Goal: Use online tool/utility: Utilize a website feature to perform a specific function

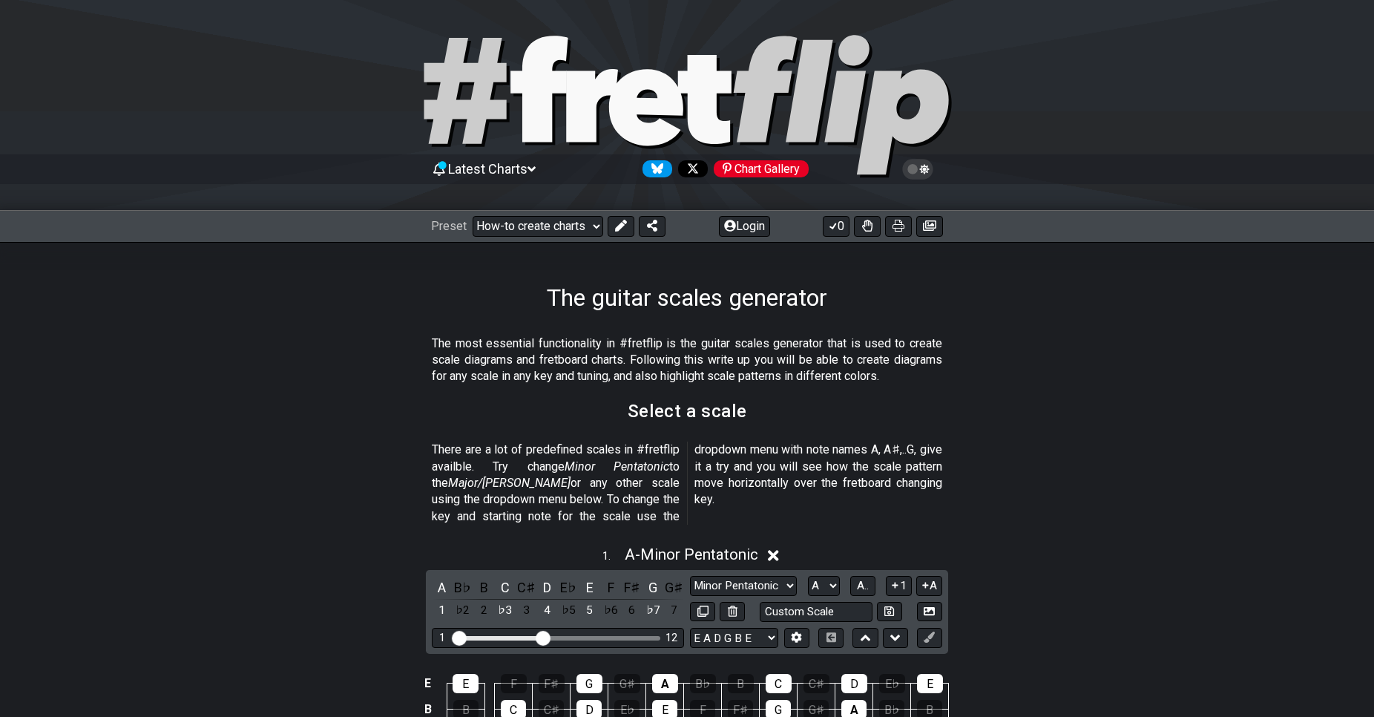
scroll to position [303, 0]
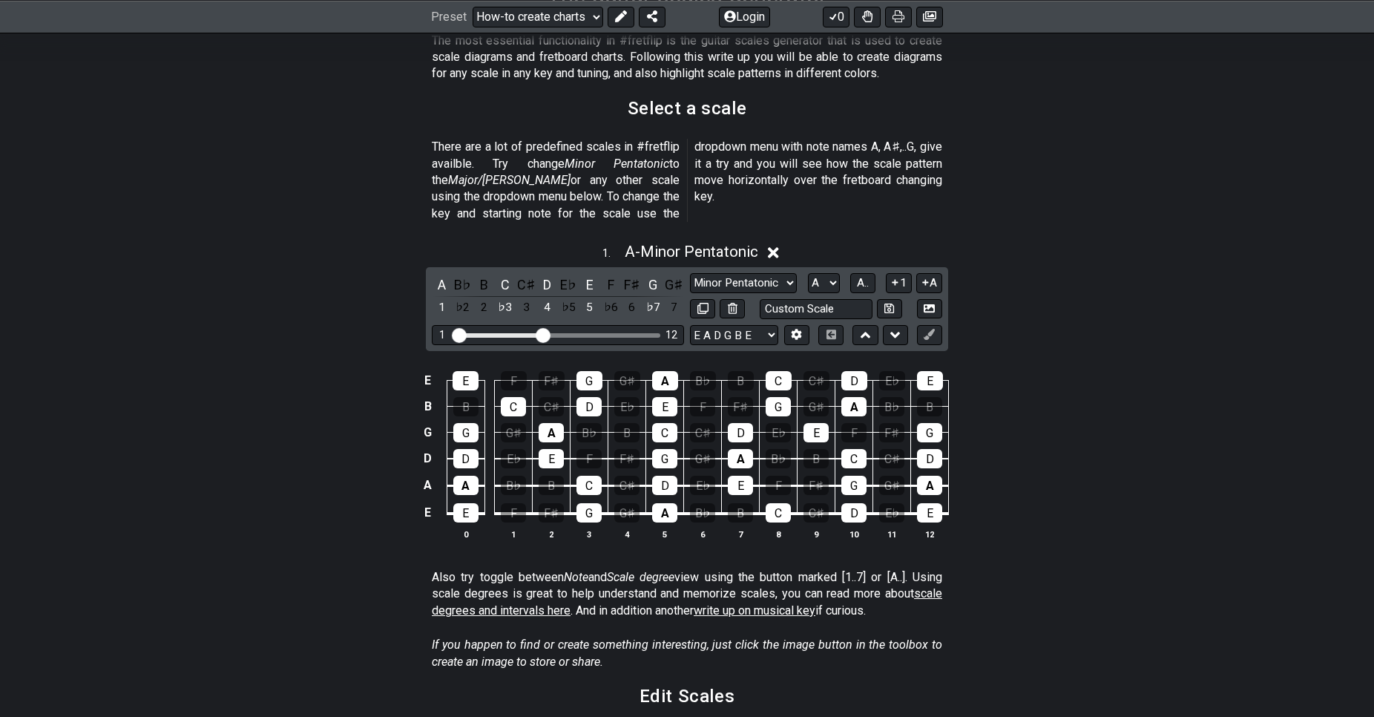
click at [776, 245] on icon at bounding box center [773, 253] width 11 height 16
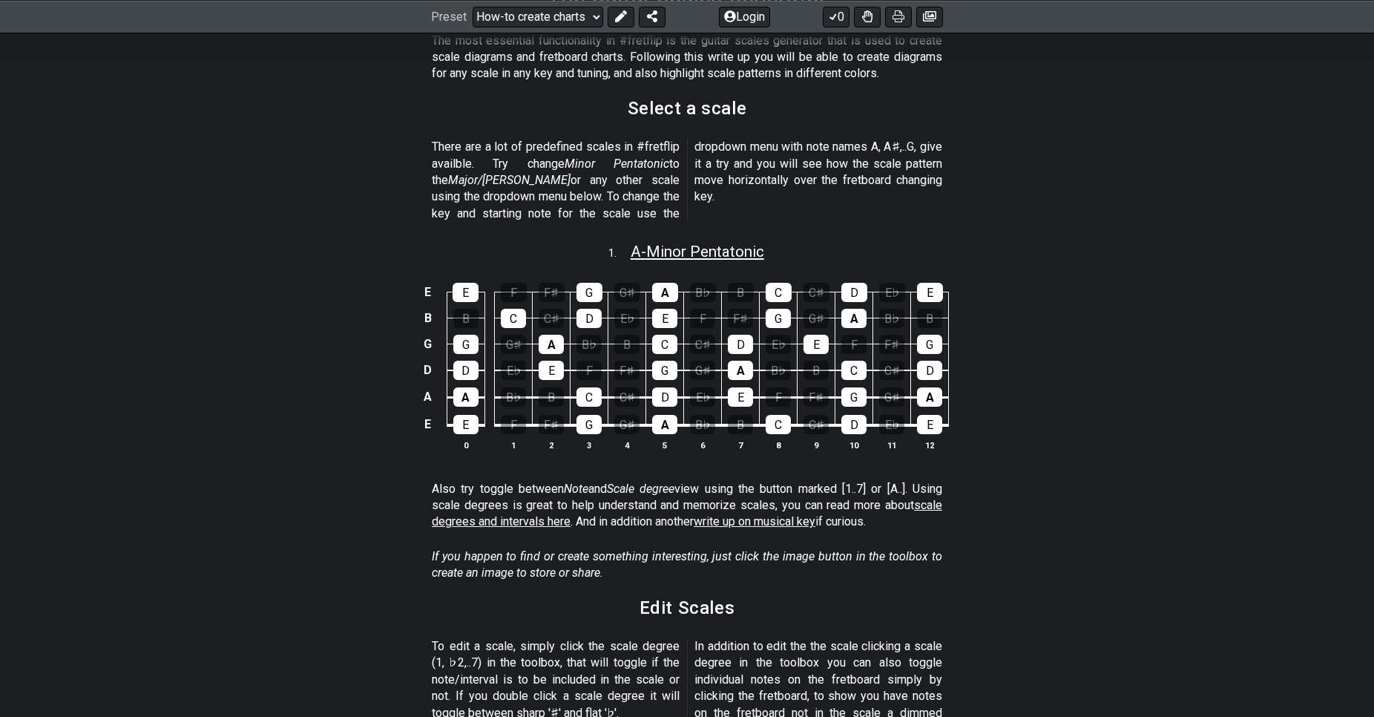
click at [760, 243] on span "A - Minor Pentatonic" at bounding box center [698, 252] width 134 height 18
select select "A"
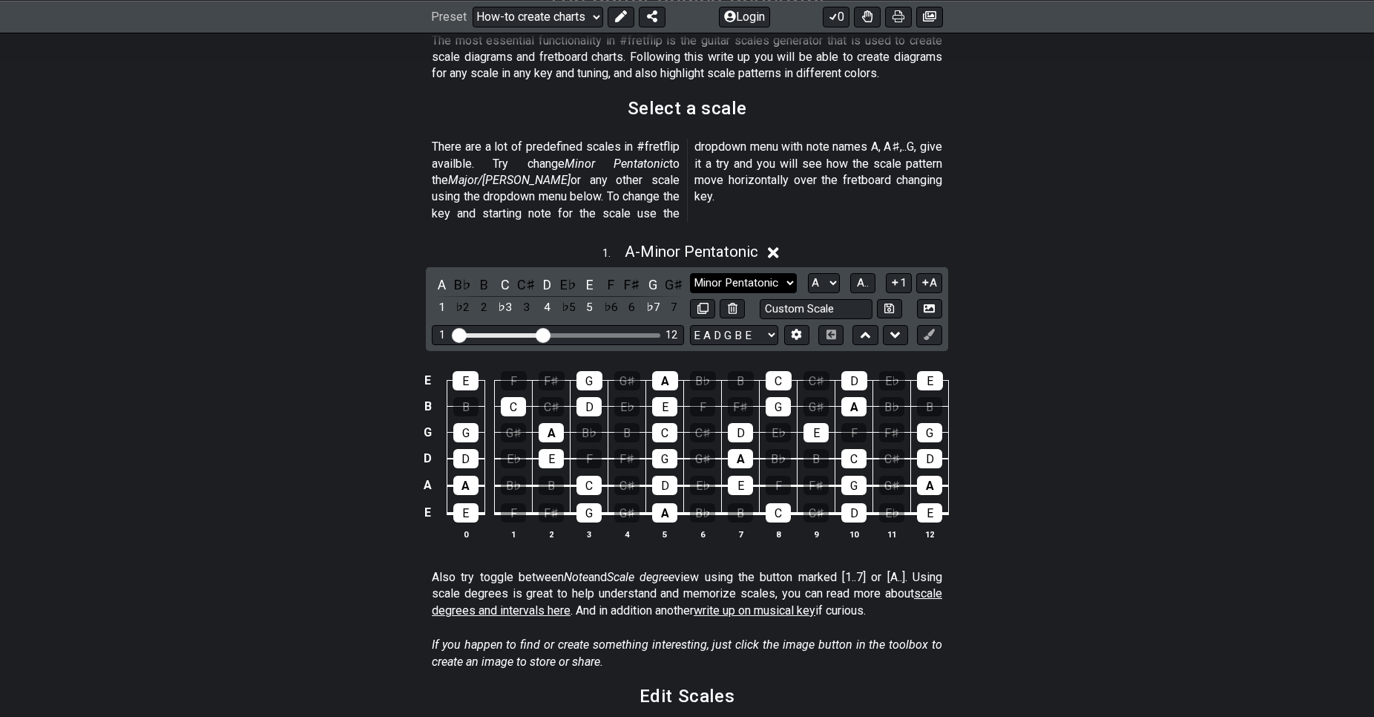
click at [690, 273] on select "Minor Pentatonic New Scale Minor Pentatonic Major Pentatonic Minor Blues Major …" at bounding box center [743, 283] width 107 height 20
click option "New Scale" at bounding box center [0, 0] width 0 height 0
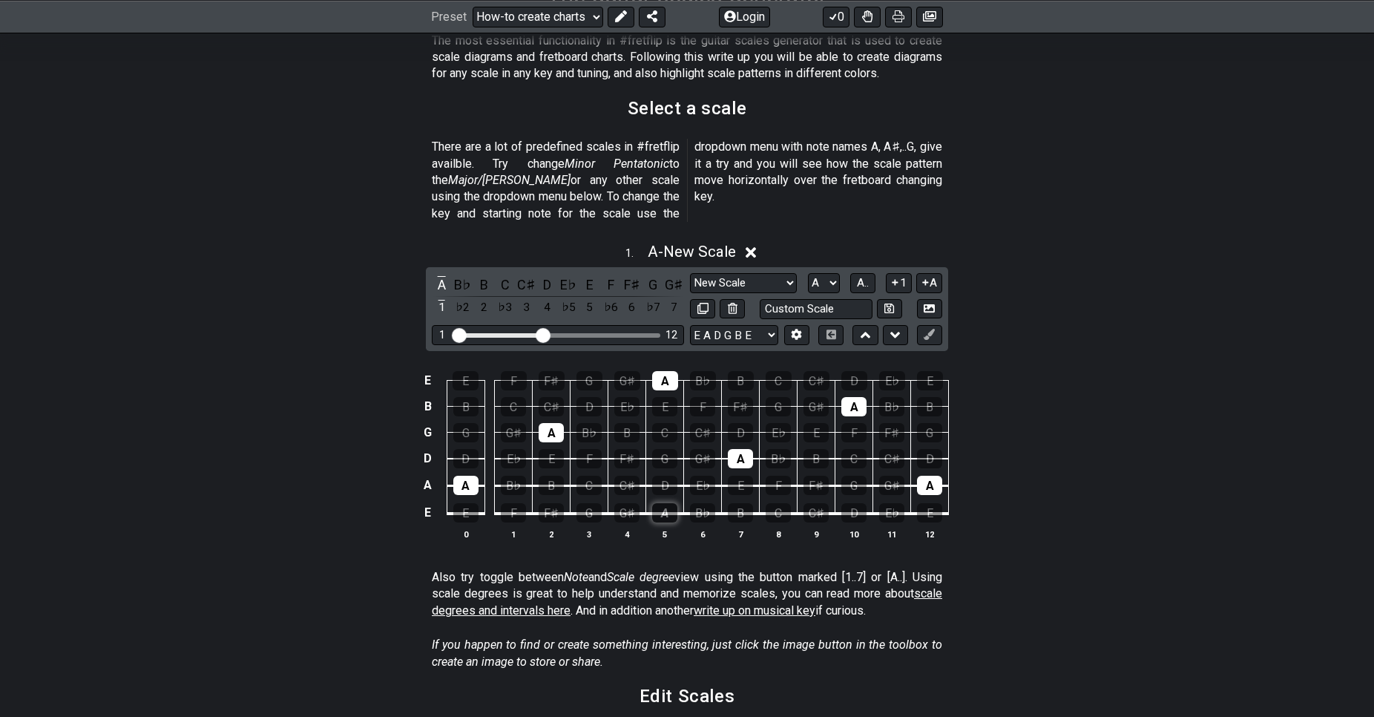
click at [675, 503] on div "A" at bounding box center [664, 512] width 25 height 19
click at [666, 503] on div "A" at bounding box center [664, 512] width 25 height 19
click at [690, 273] on select "Minor Pentatonic New Scale Minor Pentatonic Major Pentatonic Minor Blues Major …" at bounding box center [743, 283] width 107 height 20
click at [781, 273] on select "Minor Pentatonic New Scale Minor Pentatonic Major Pentatonic Minor Blues Major …" at bounding box center [743, 283] width 107 height 20
click at [834, 273] on select "A♭ A A♯ B♭ B C C♯ D♭ D D♯ E♭ E F F♯ G♭ G G♯" at bounding box center [824, 283] width 32 height 20
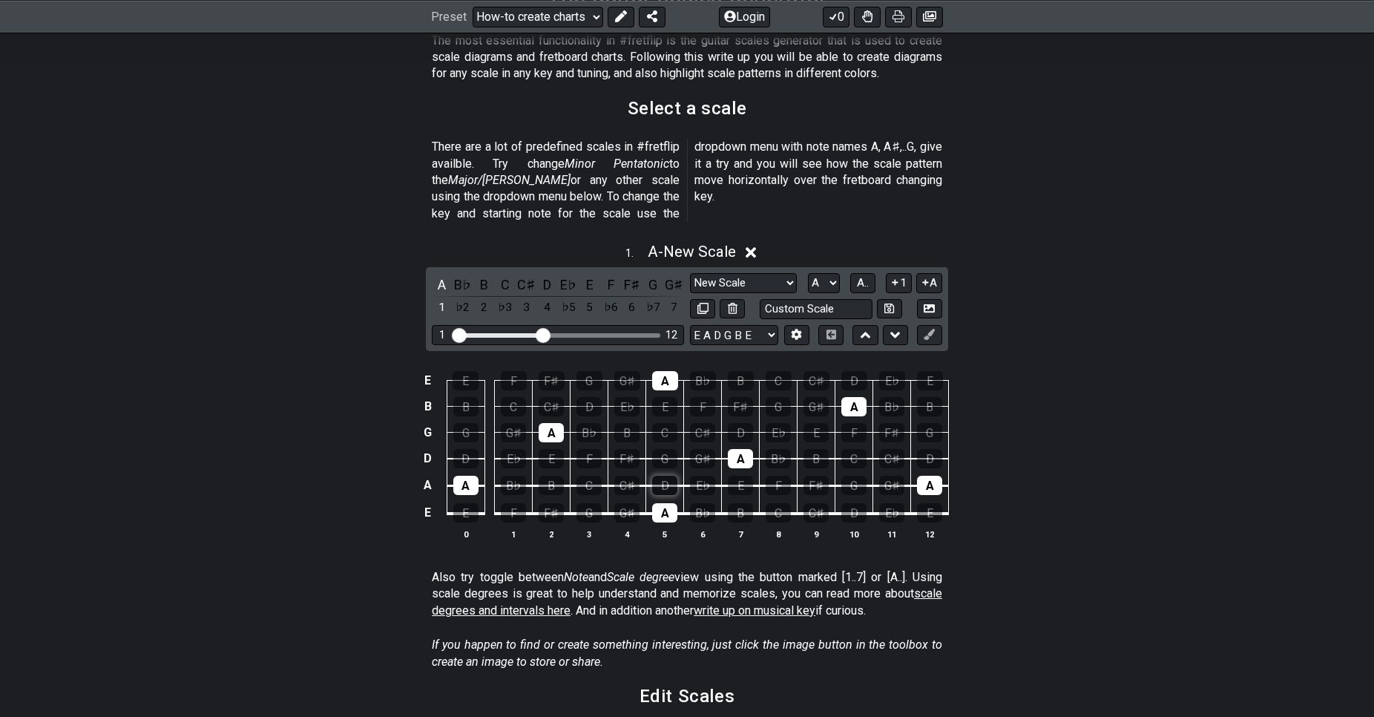
click at [665, 476] on div "D" at bounding box center [664, 485] width 25 height 19
click at [664, 459] on td "D" at bounding box center [665, 472] width 38 height 27
click at [664, 449] on div "G" at bounding box center [664, 458] width 25 height 19
click at [638, 449] on div "F♯" at bounding box center [626, 458] width 25 height 19
drag, startPoint x: 542, startPoint y: 315, endPoint x: 559, endPoint y: 317, distance: 17.2
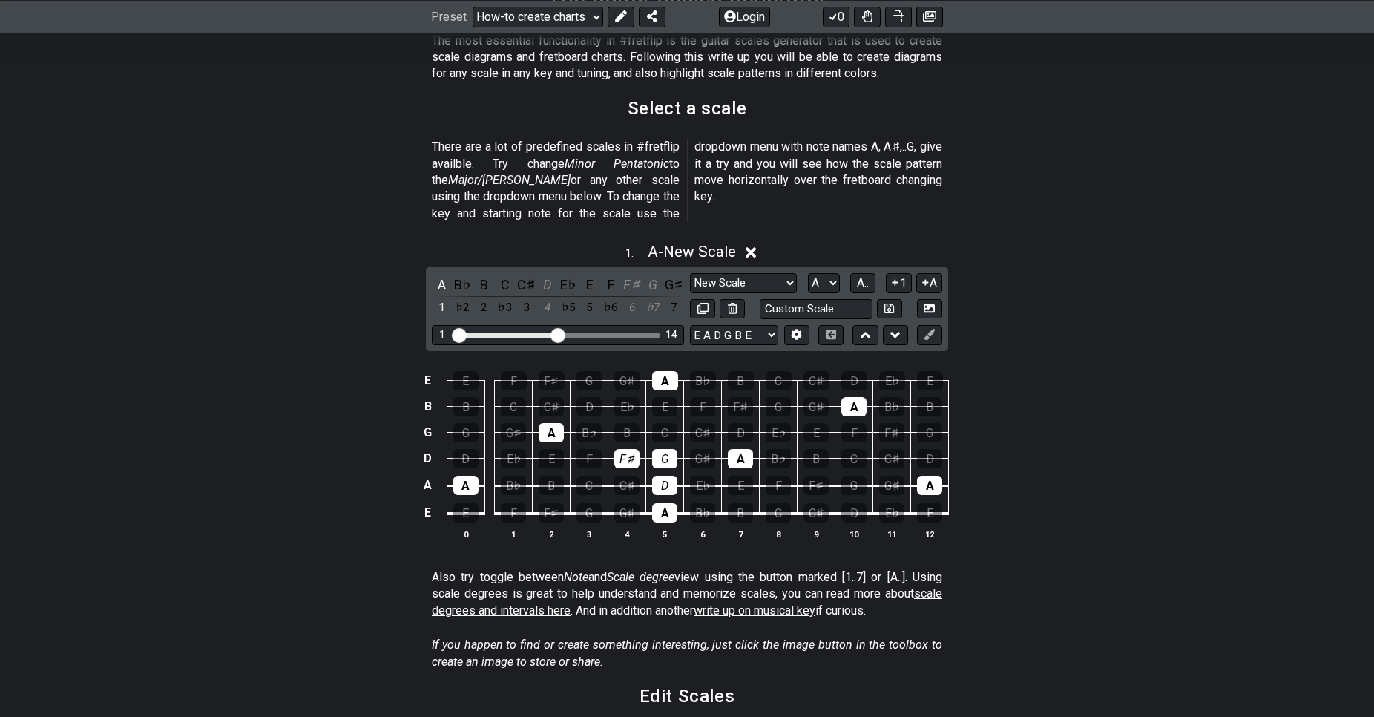
click at [559, 334] on input "Visible fret range" at bounding box center [558, 334] width 211 height 0
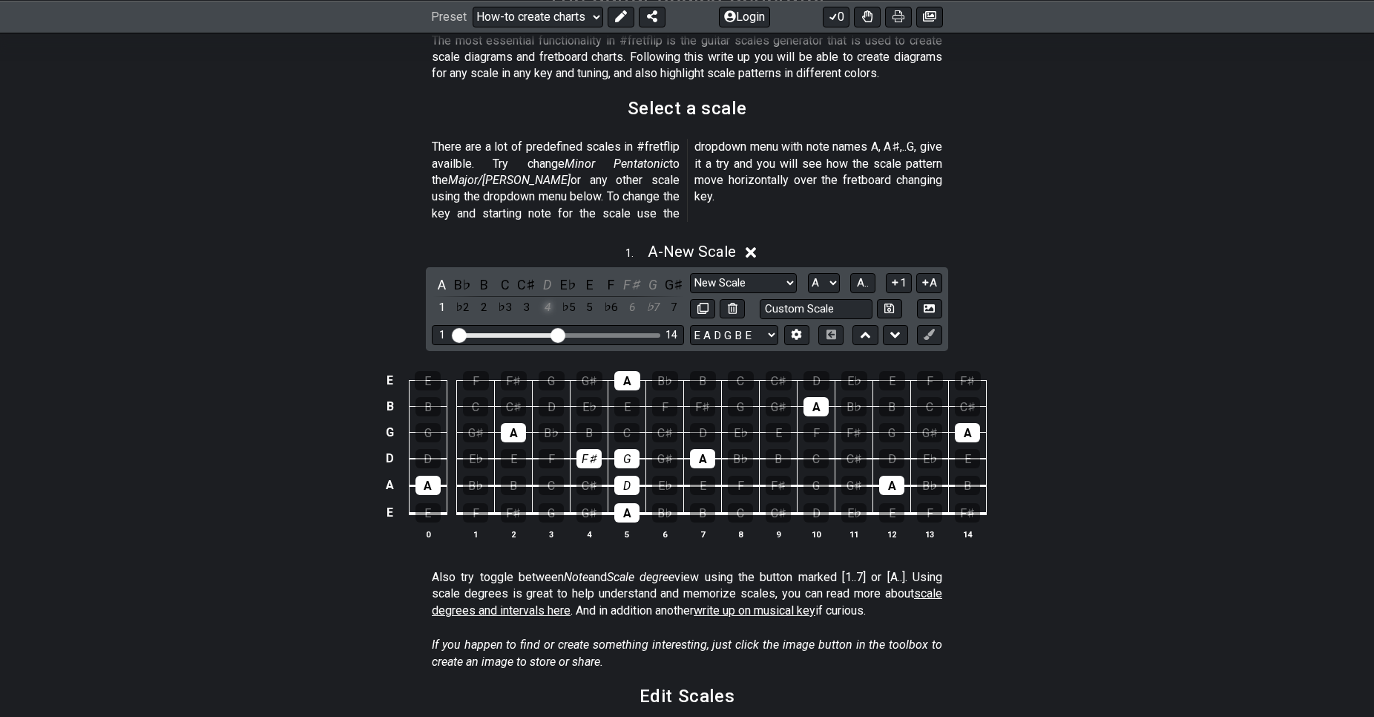
click at [545, 298] on div "4" at bounding box center [547, 308] width 19 height 20
click at [547, 298] on div "4" at bounding box center [547, 308] width 19 height 20
click at [440, 298] on div "1" at bounding box center [441, 308] width 19 height 20
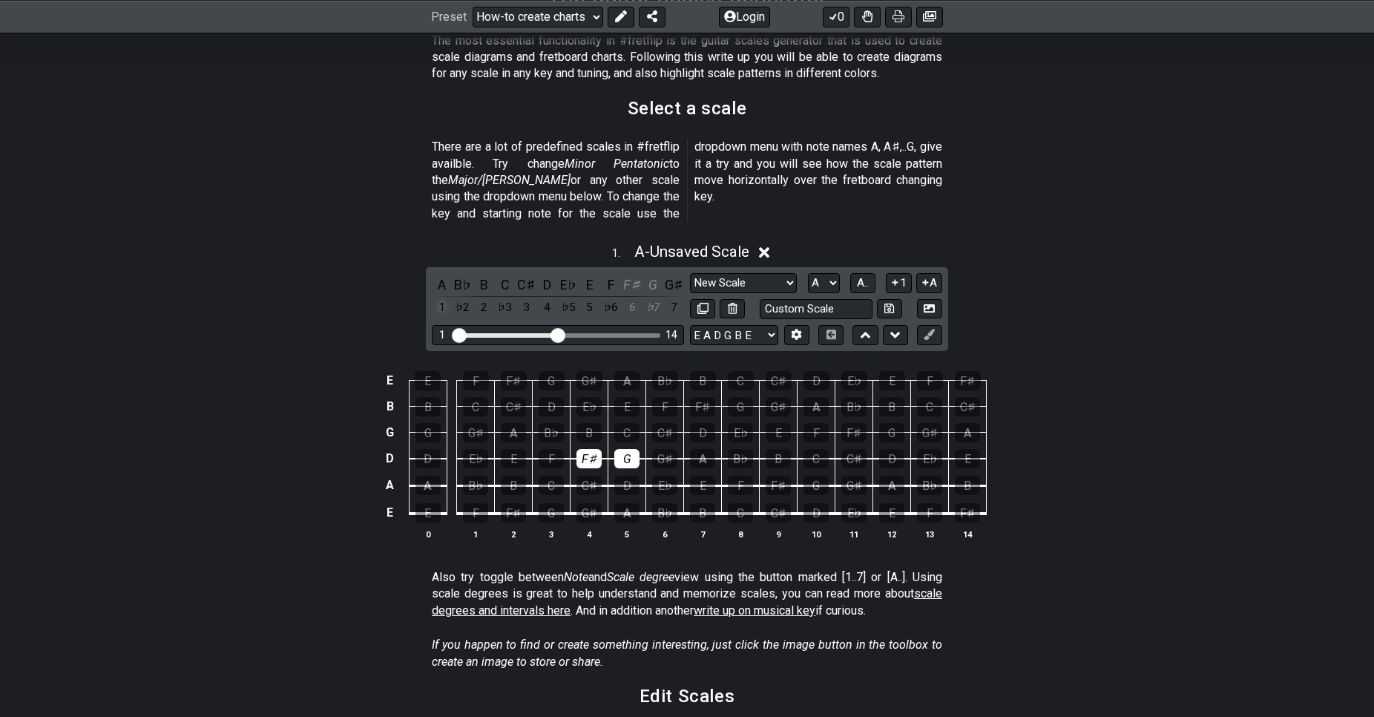
click at [440, 298] on div "1" at bounding box center [441, 308] width 19 height 20
click at [592, 449] on div "F♯" at bounding box center [589, 458] width 25 height 19
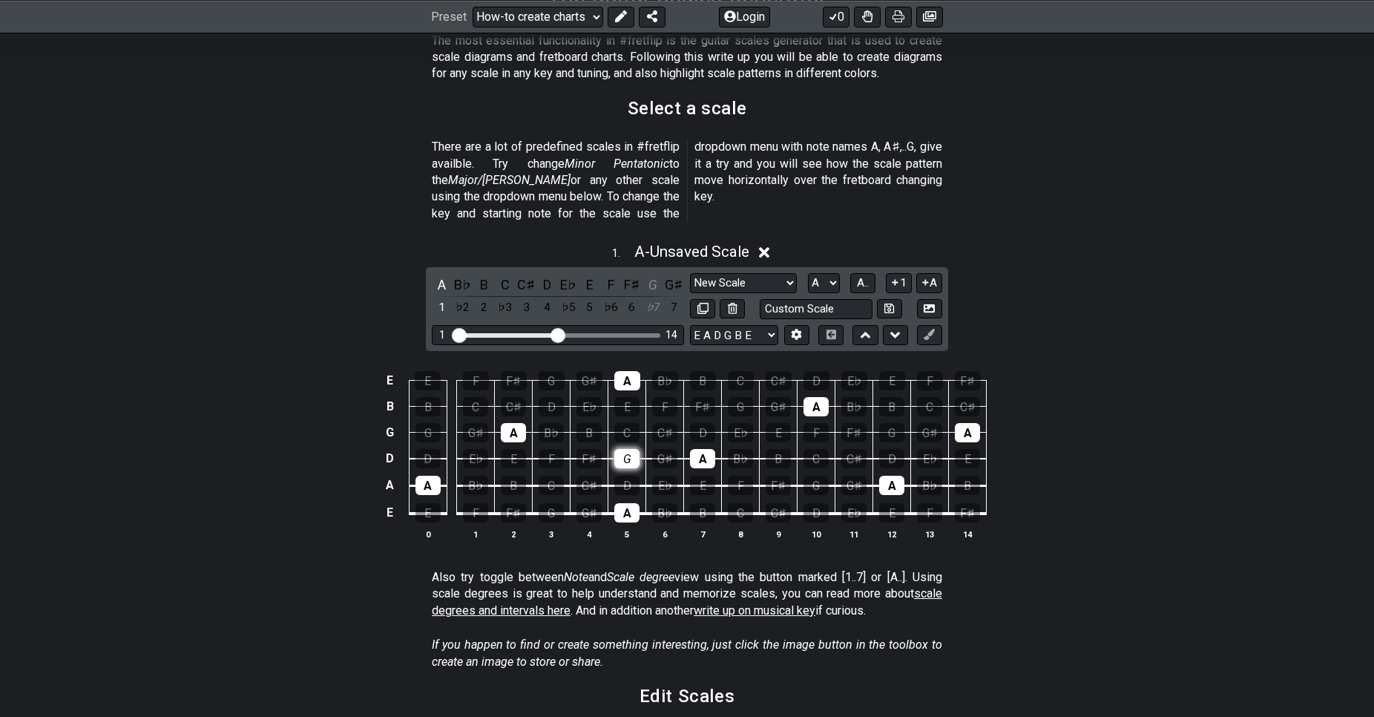
click at [630, 449] on div "G" at bounding box center [626, 458] width 25 height 19
click at [508, 275] on div "C" at bounding box center [505, 285] width 19 height 20
click at [552, 275] on div "D" at bounding box center [547, 285] width 19 height 20
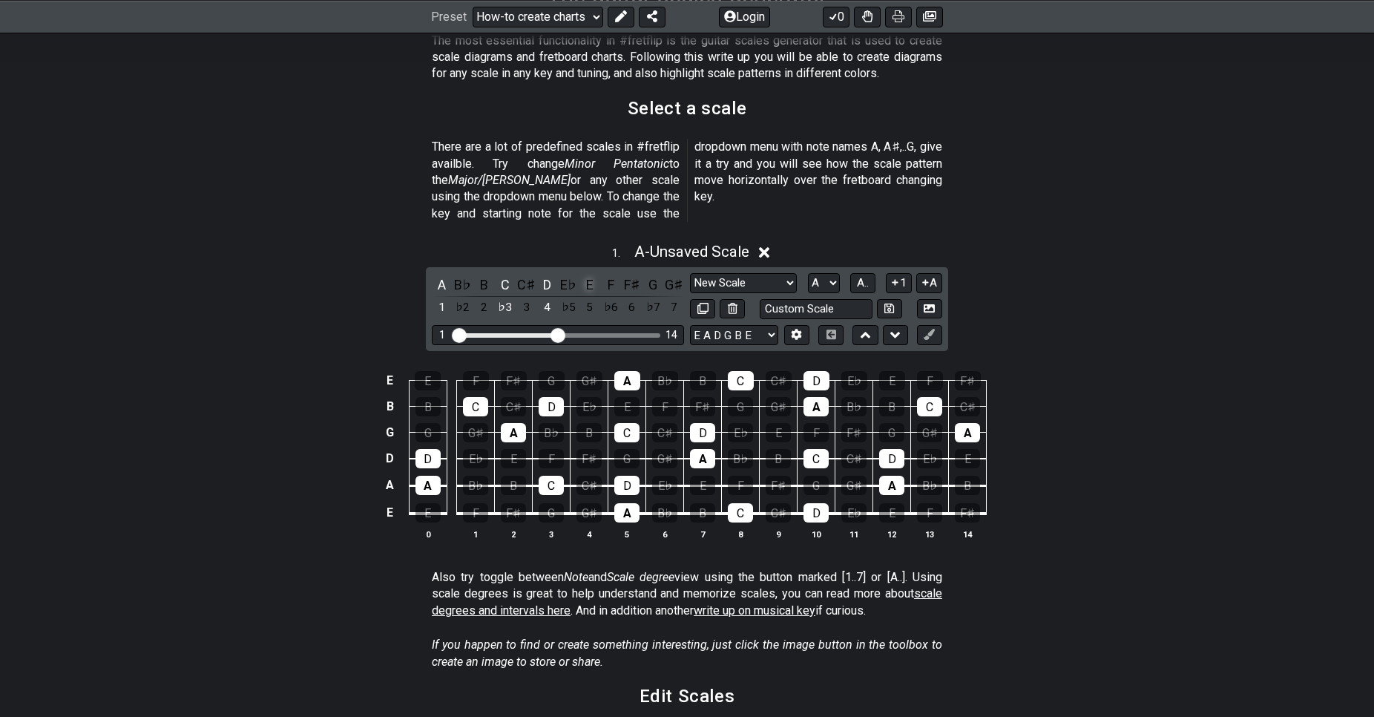
click at [591, 275] on div "E" at bounding box center [589, 285] width 19 height 20
click at [656, 275] on div "G" at bounding box center [652, 285] width 19 height 20
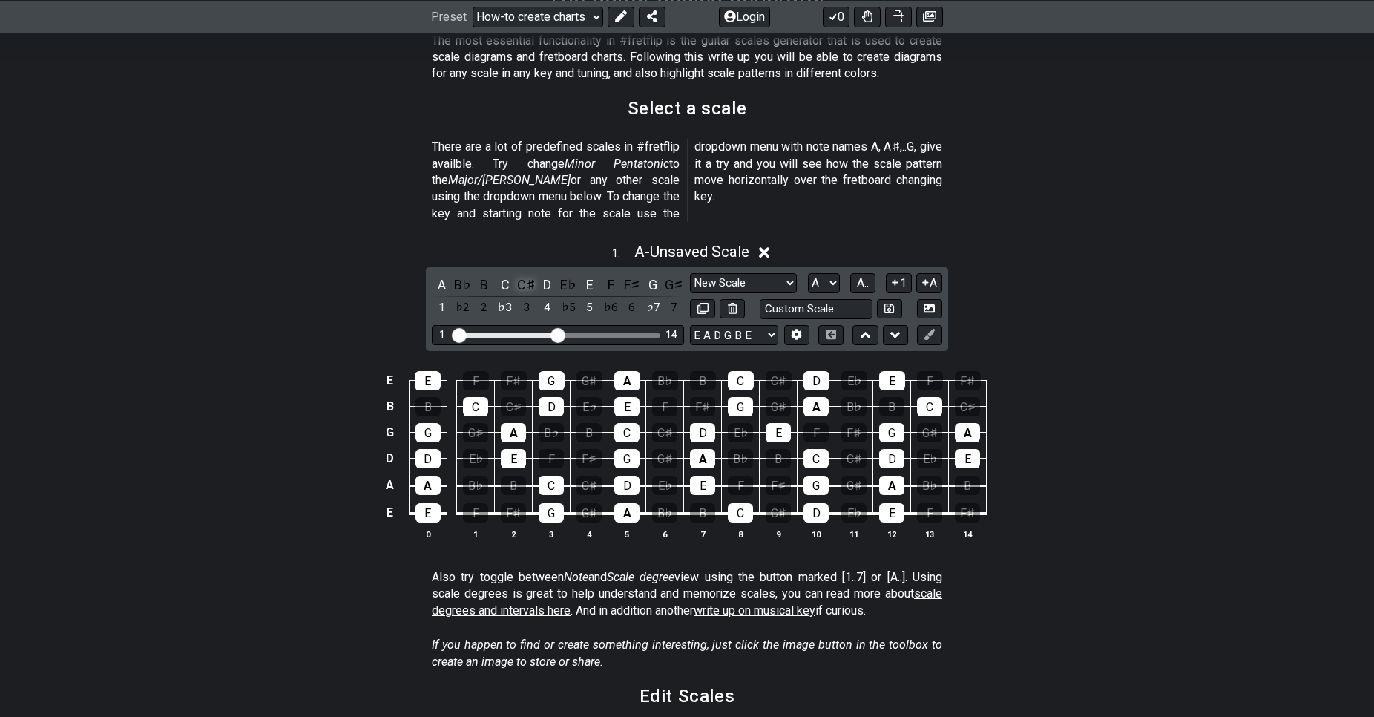
click at [525, 275] on div "C♯" at bounding box center [526, 285] width 19 height 20
click at [571, 275] on div "E♭" at bounding box center [568, 285] width 19 height 20
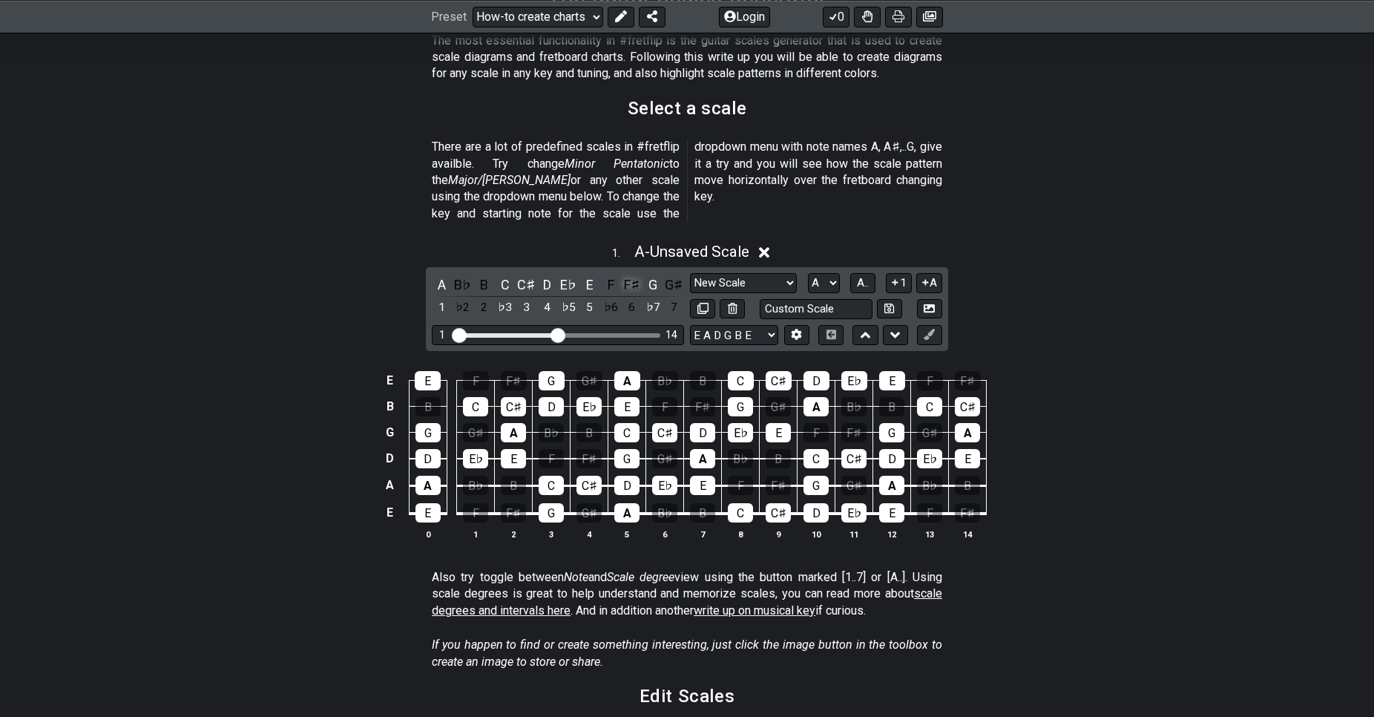
click at [640, 275] on div "F♯" at bounding box center [632, 285] width 19 height 20
click at [485, 275] on div "B" at bounding box center [483, 285] width 19 height 20
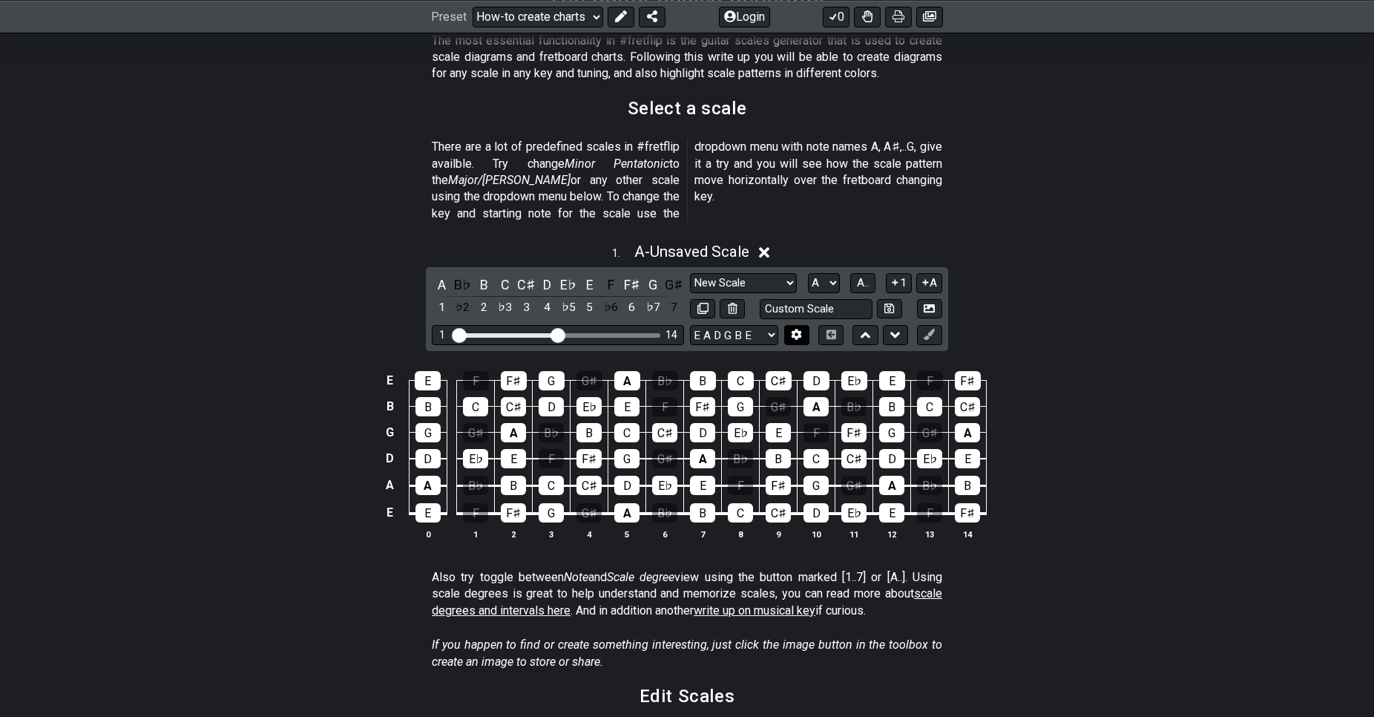
click at [799, 329] on icon at bounding box center [797, 334] width 10 height 11
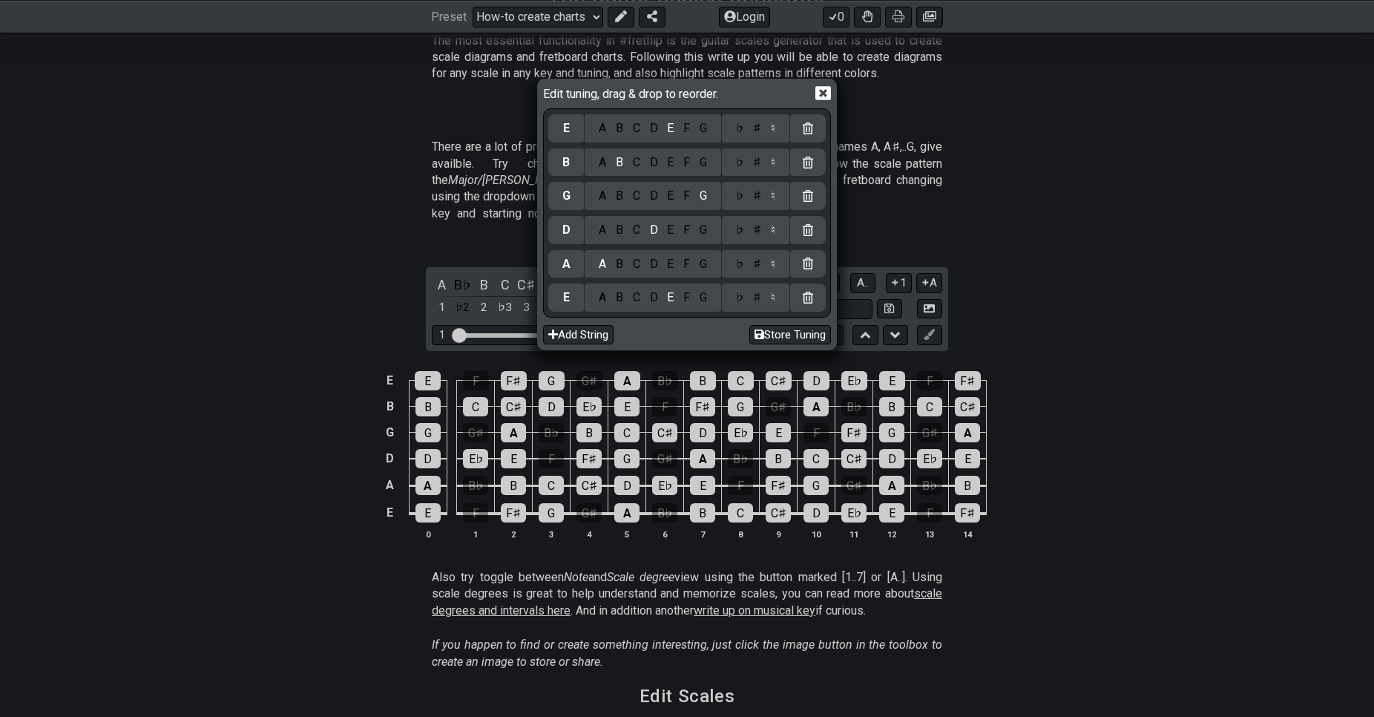
click at [823, 95] on icon at bounding box center [824, 93] width 16 height 16
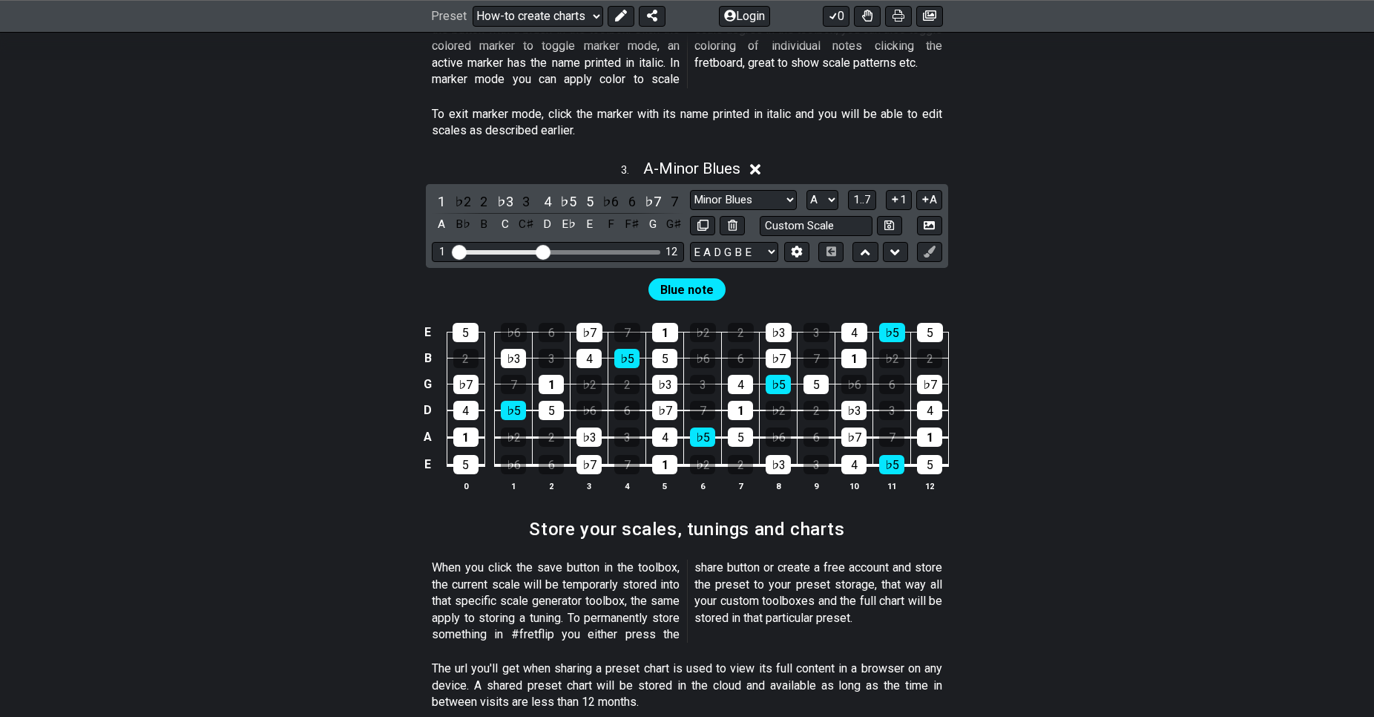
scroll to position [1514, 0]
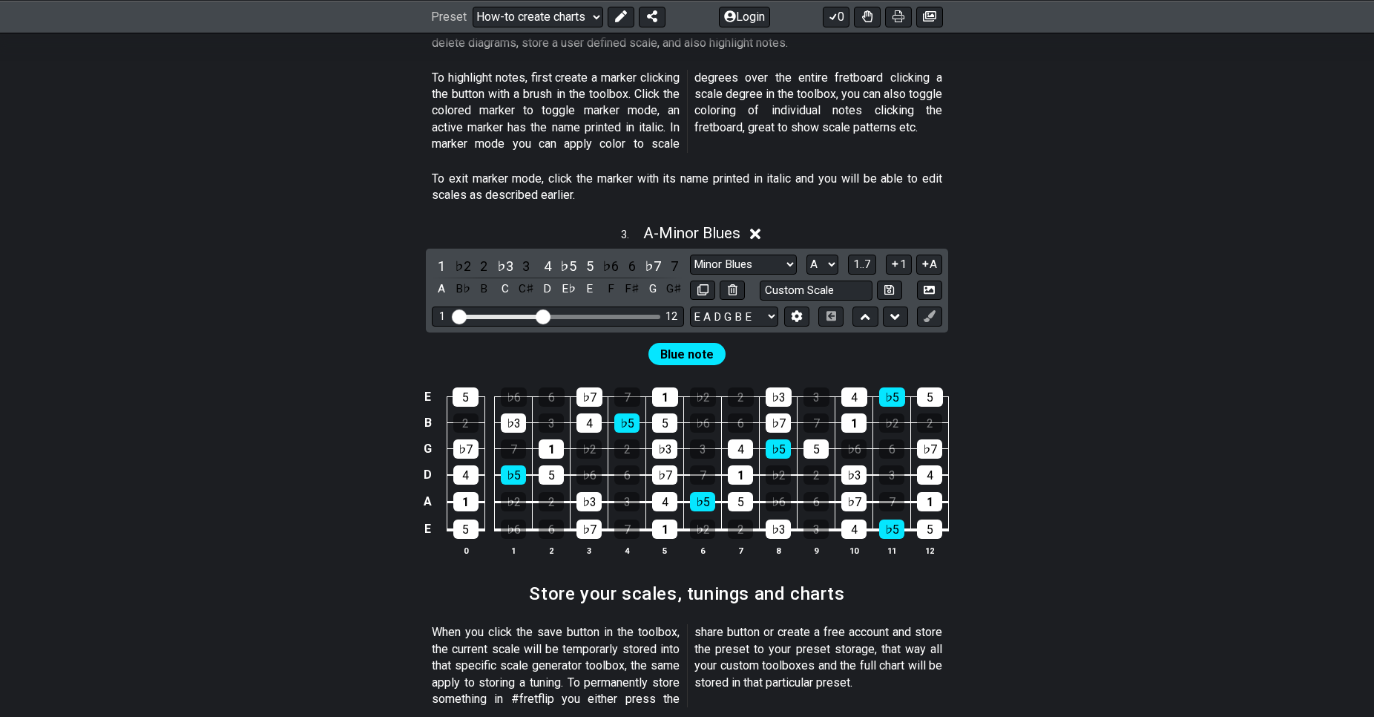
click at [545, 315] on input "Visible fret range" at bounding box center [558, 315] width 211 height 0
click at [683, 344] on span "Blue note" at bounding box center [686, 355] width 53 height 22
click at [636, 413] on div "♭5" at bounding box center [626, 422] width 25 height 19
click at [629, 413] on div "♭5" at bounding box center [626, 422] width 25 height 19
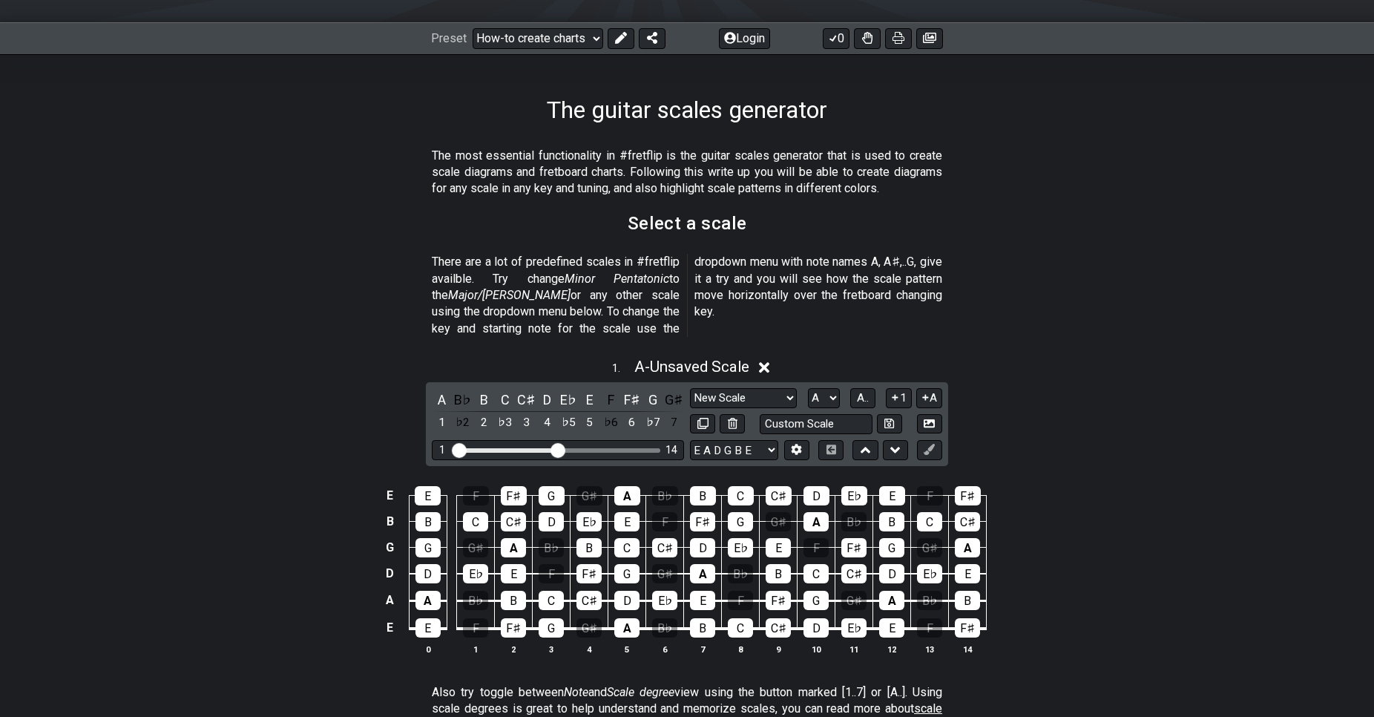
scroll to position [227, 0]
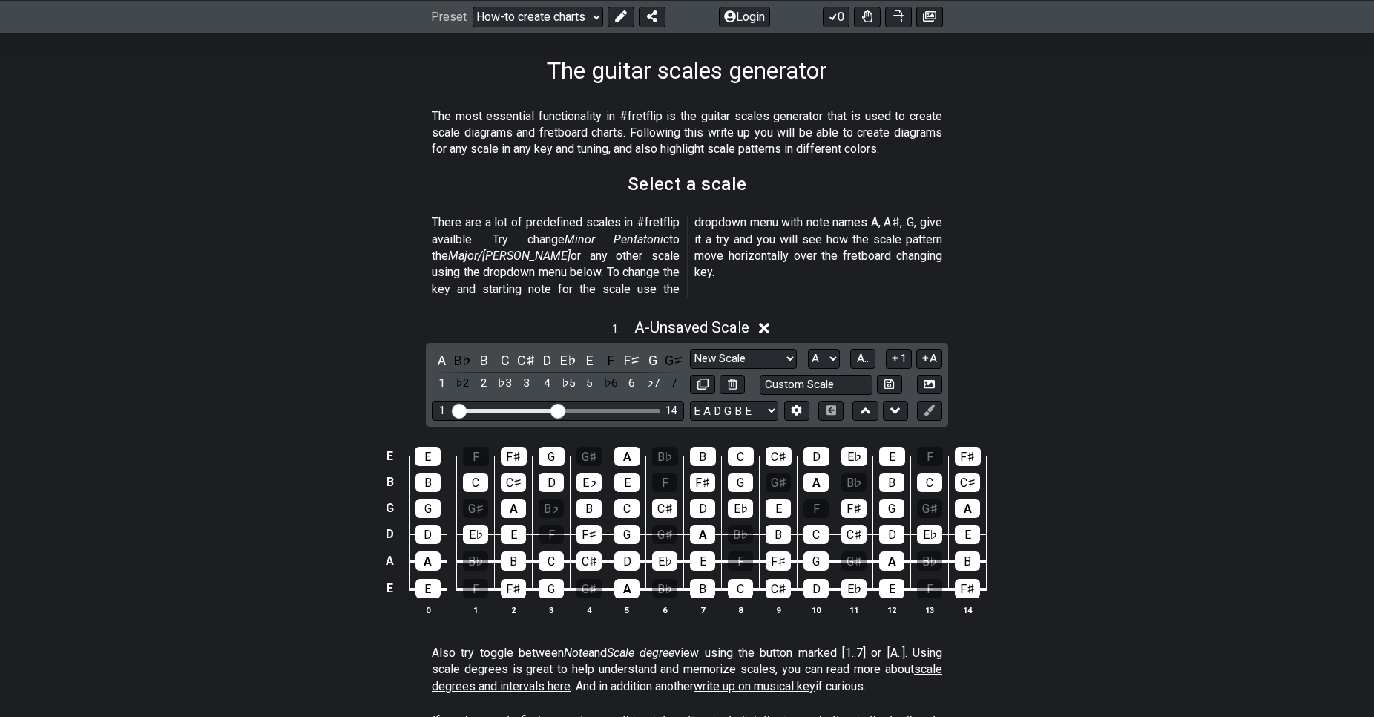
click at [945, 393] on div "A B♭ B C C♯ D E♭ E F F♯ G G♯ 1 ♭2 2 ♭3 3 4 ♭5 5 ♭6 6 ♭7 7 Minor Pentatonic New …" at bounding box center [687, 385] width 522 height 84
click at [932, 404] on icon at bounding box center [929, 409] width 11 height 11
click at [974, 447] on div "F♯" at bounding box center [968, 456] width 26 height 19
click at [933, 404] on icon at bounding box center [929, 409] width 11 height 11
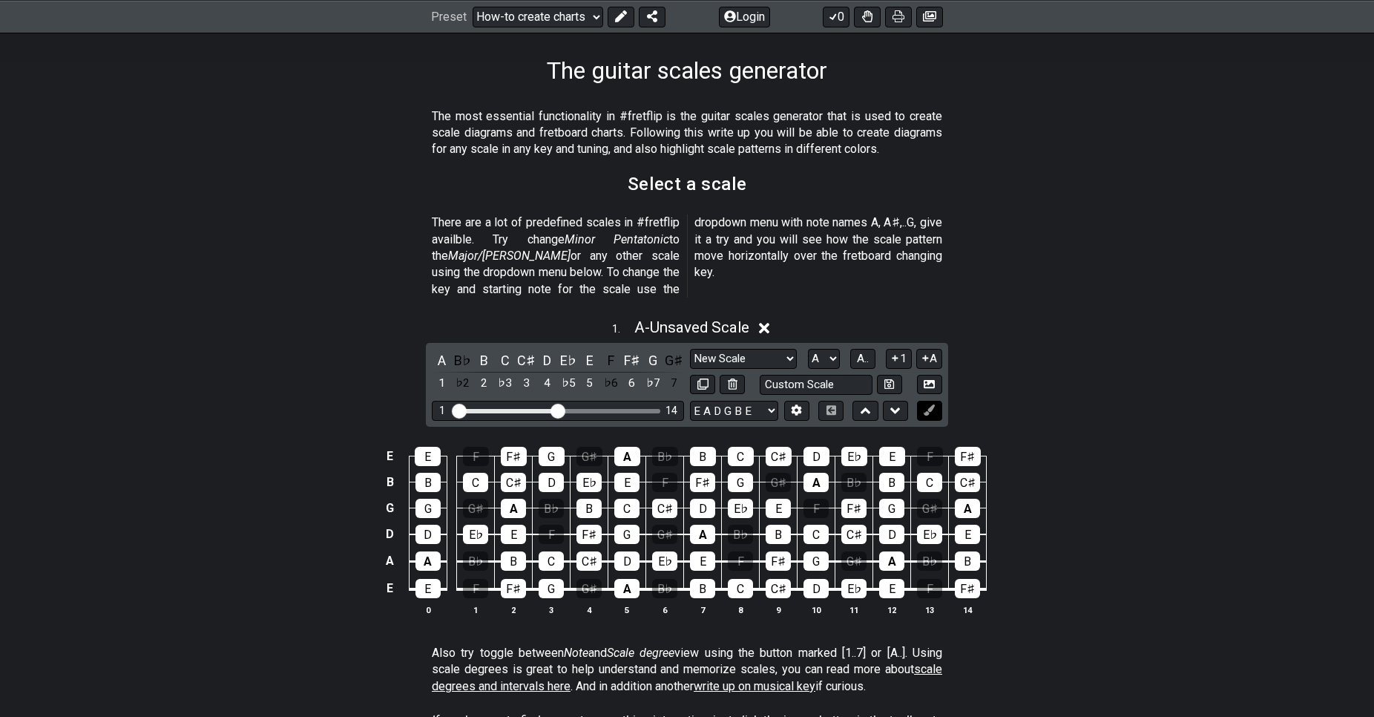
click at [930, 404] on icon at bounding box center [929, 409] width 11 height 11
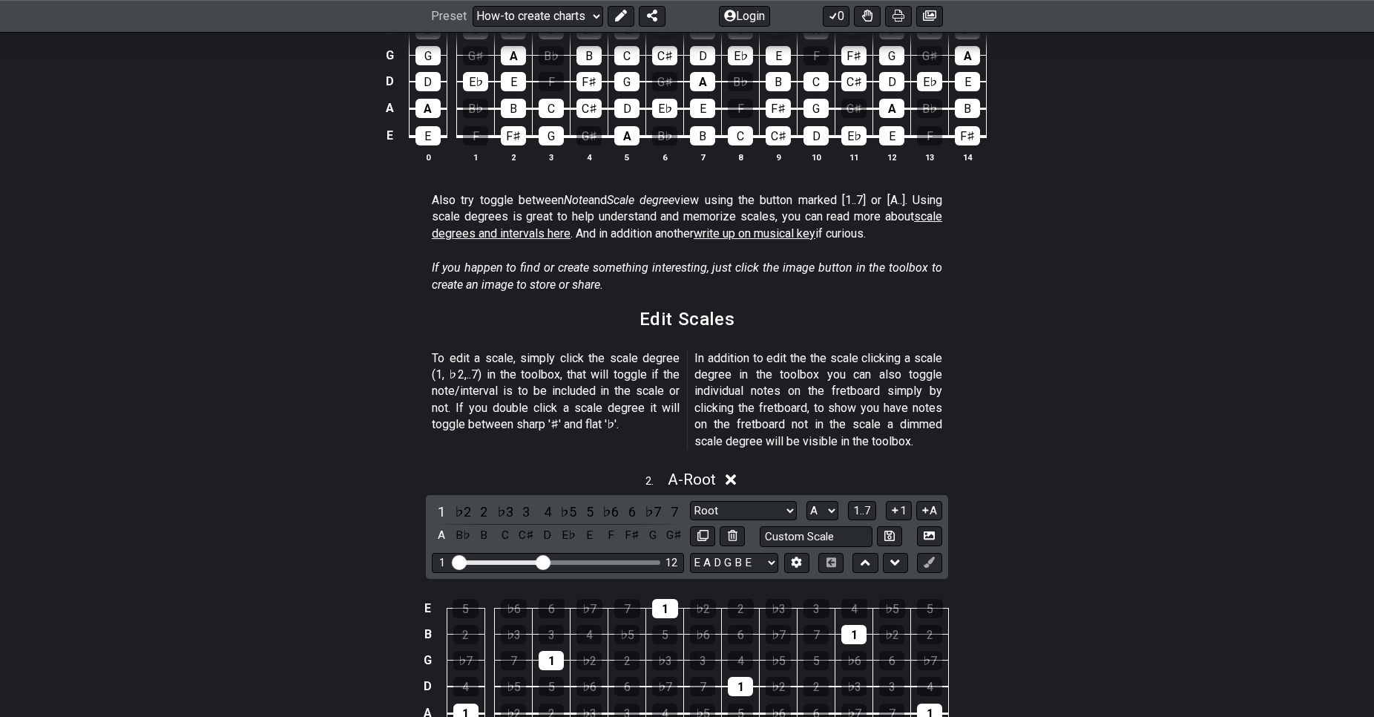
scroll to position [151, 0]
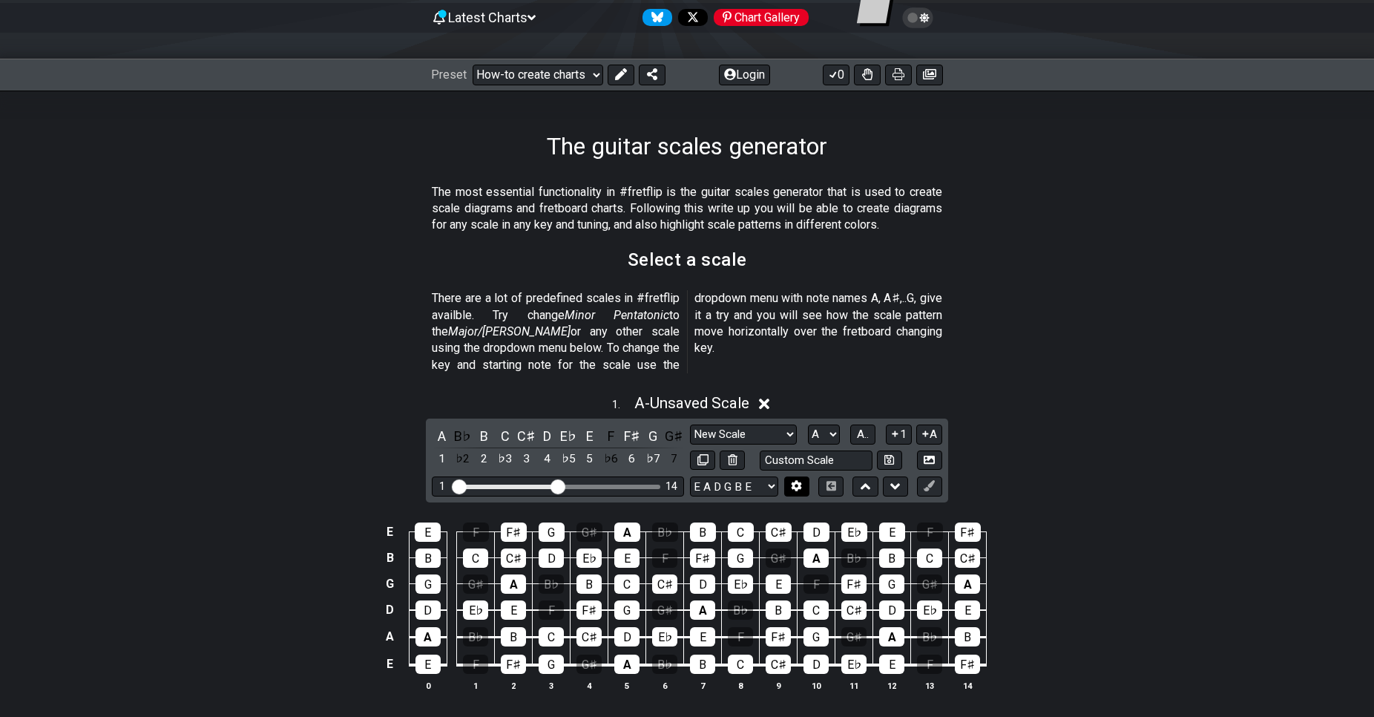
click at [798, 480] on icon at bounding box center [797, 485] width 10 height 11
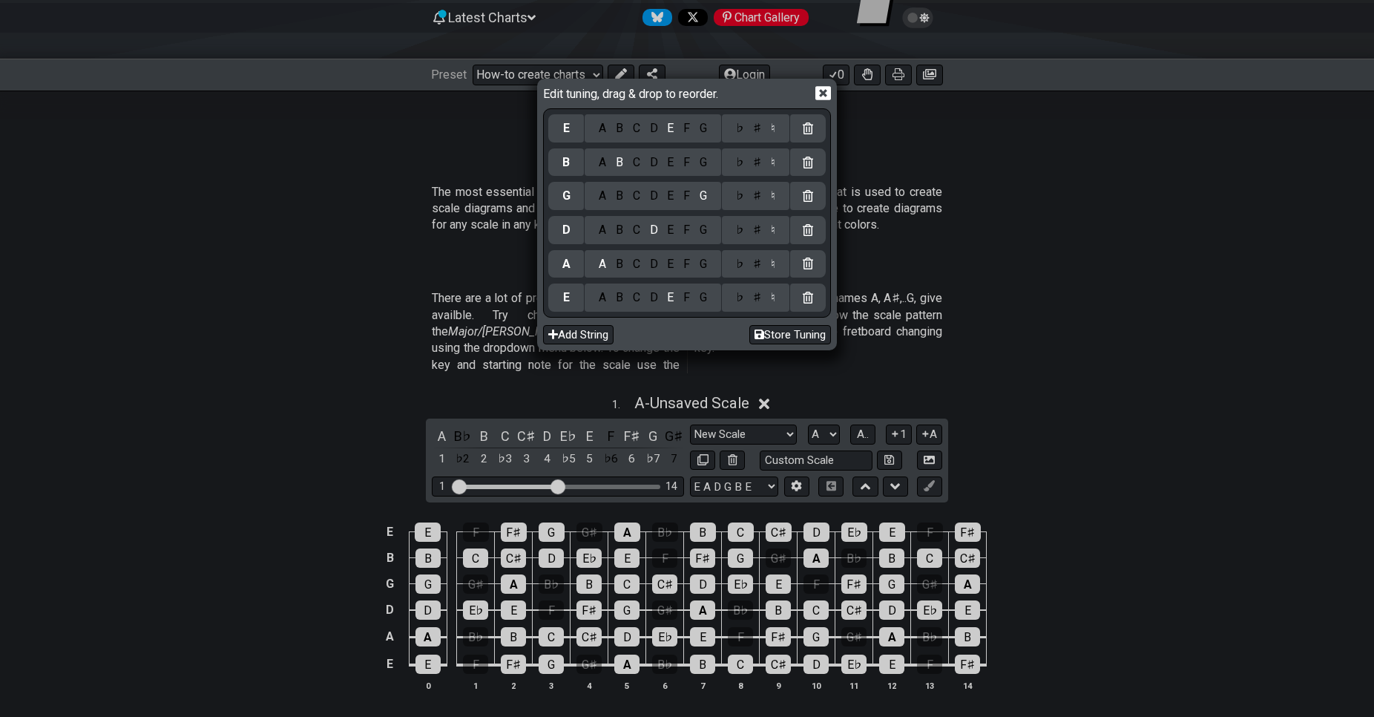
click at [821, 95] on icon at bounding box center [824, 93] width 16 height 16
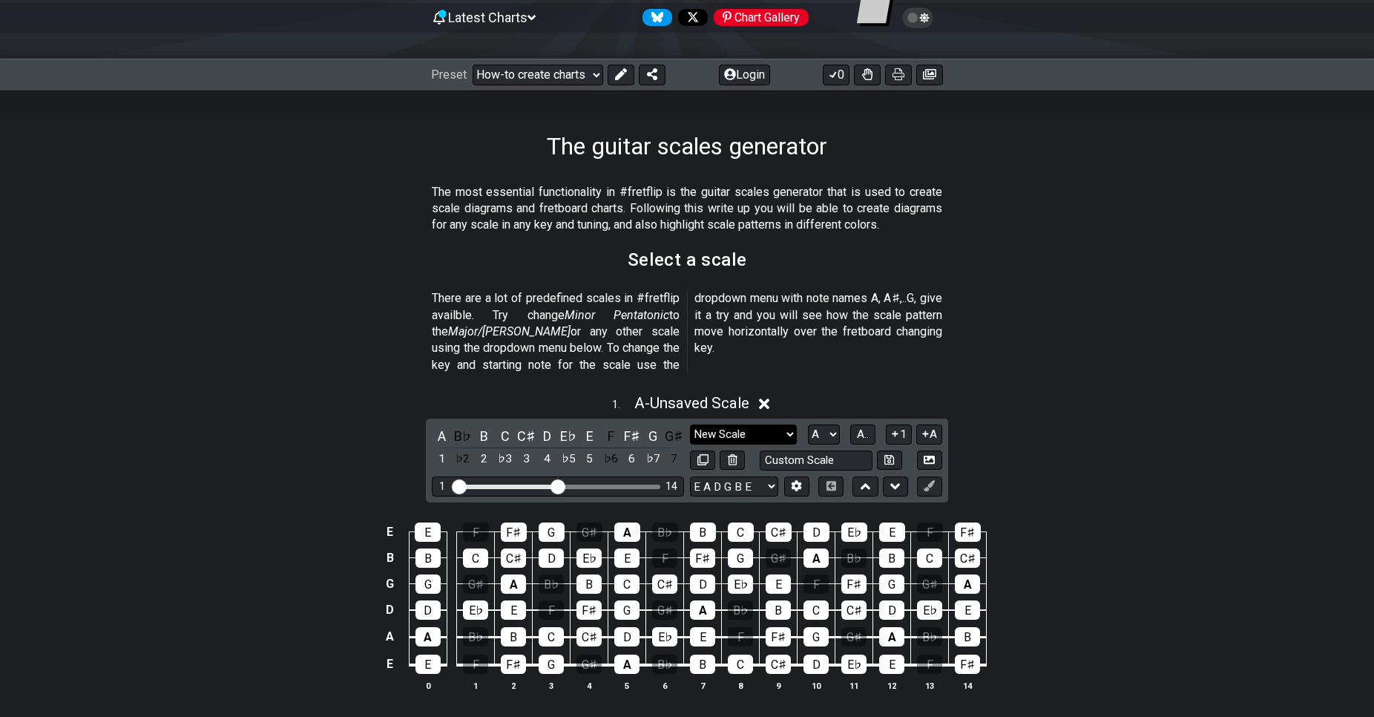
click at [690, 424] on select "Minor Pentatonic New Scale Minor Pentatonic Major Pentatonic Minor Blues Major …" at bounding box center [743, 434] width 107 height 20
click option "Mixolydian" at bounding box center [0, 0] width 0 height 0
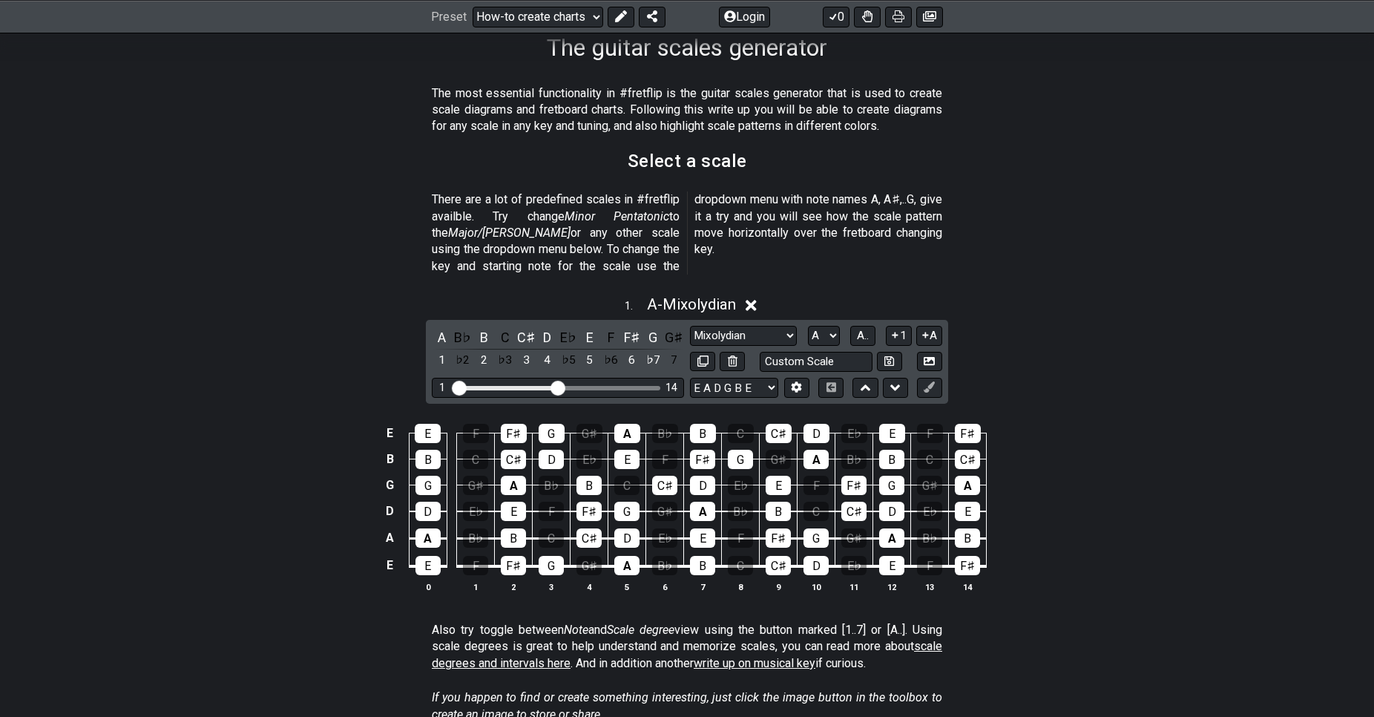
scroll to position [303, 0]
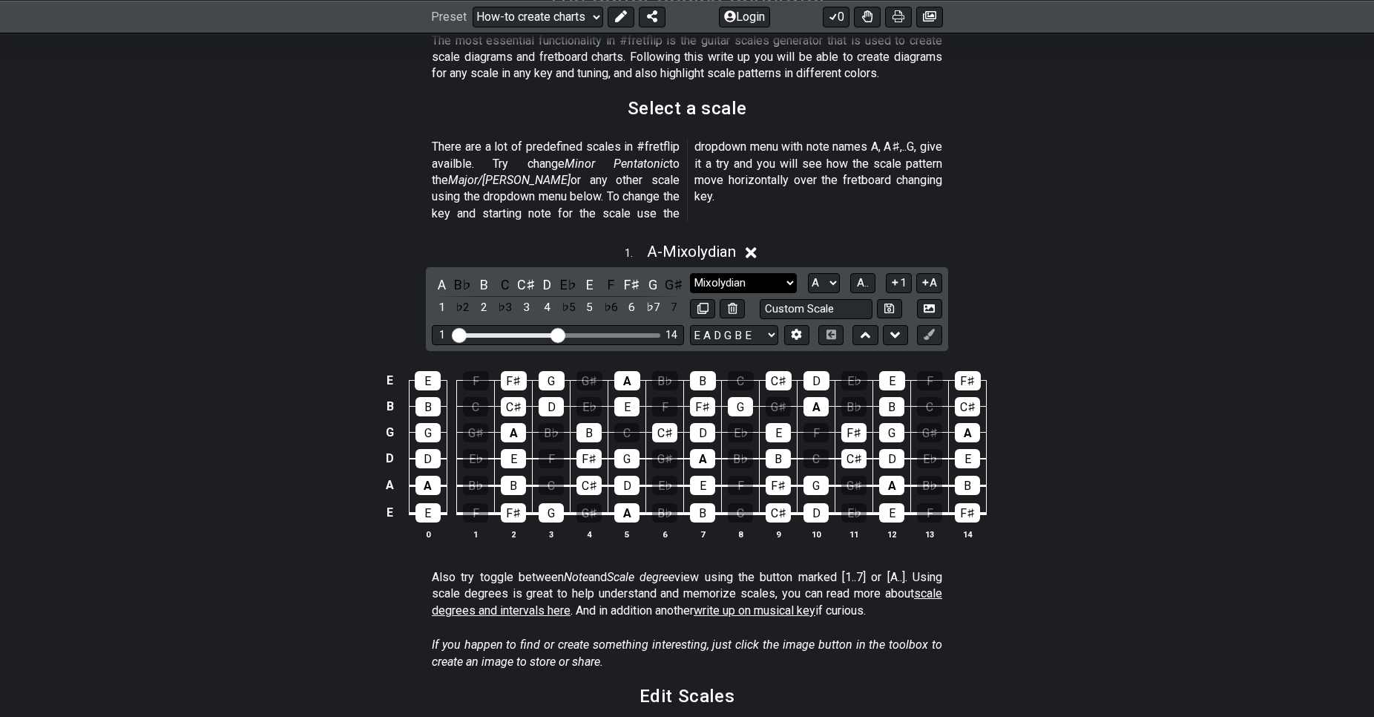
click at [690, 273] on select "Minor Pentatonic New Scale Minor Pentatonic Major Pentatonic Minor Blues Major …" at bounding box center [743, 283] width 107 height 20
select select "Major 7th"
click option "Major 7th" at bounding box center [0, 0] width 0 height 0
